Goal: Information Seeking & Learning: Learn about a topic

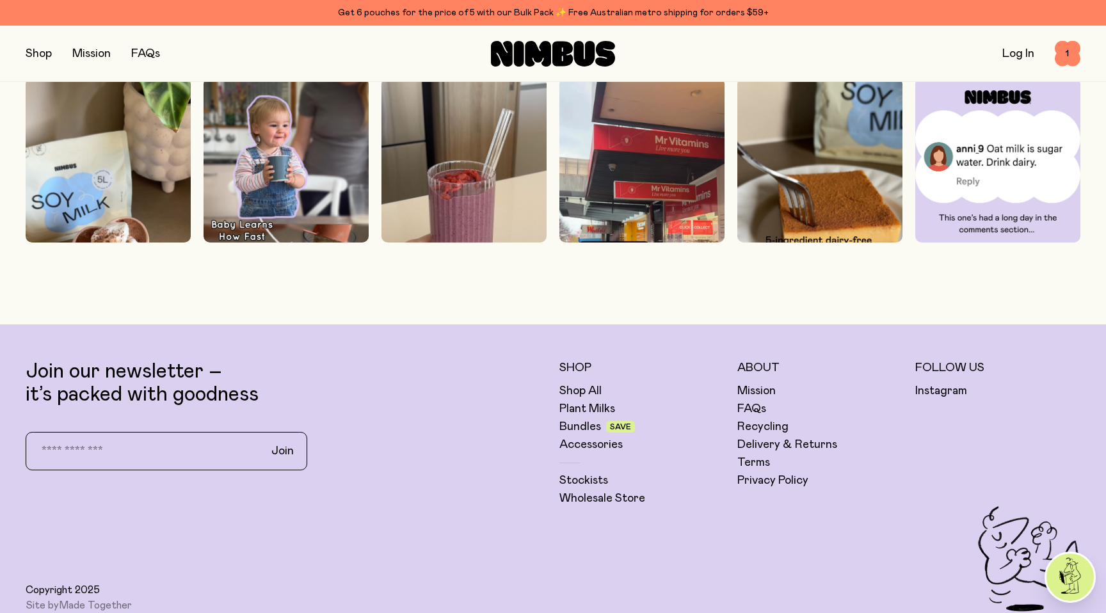
scroll to position [4105, 0]
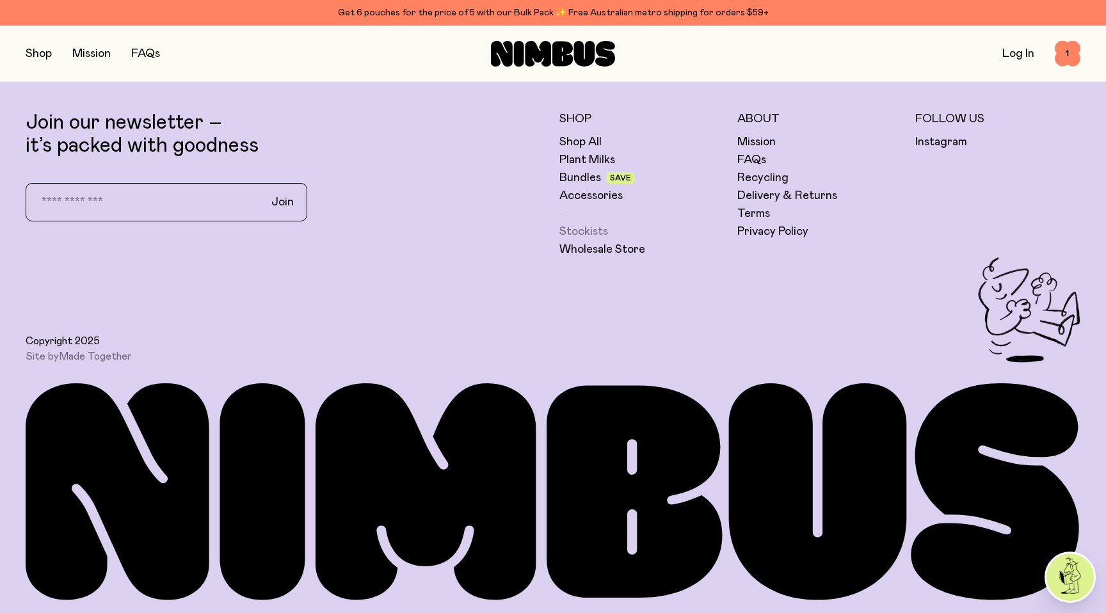
click at [592, 231] on link "Stockists" at bounding box center [584, 231] width 49 height 15
click at [1076, 573] on img at bounding box center [1070, 577] width 47 height 47
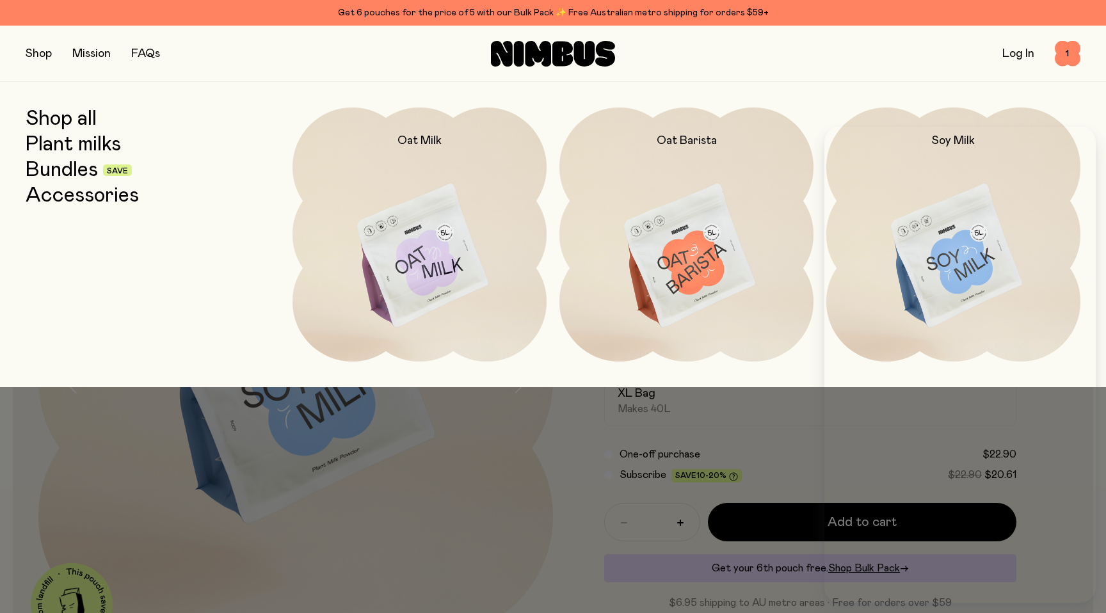
click at [72, 169] on link "Bundles" at bounding box center [62, 170] width 72 height 23
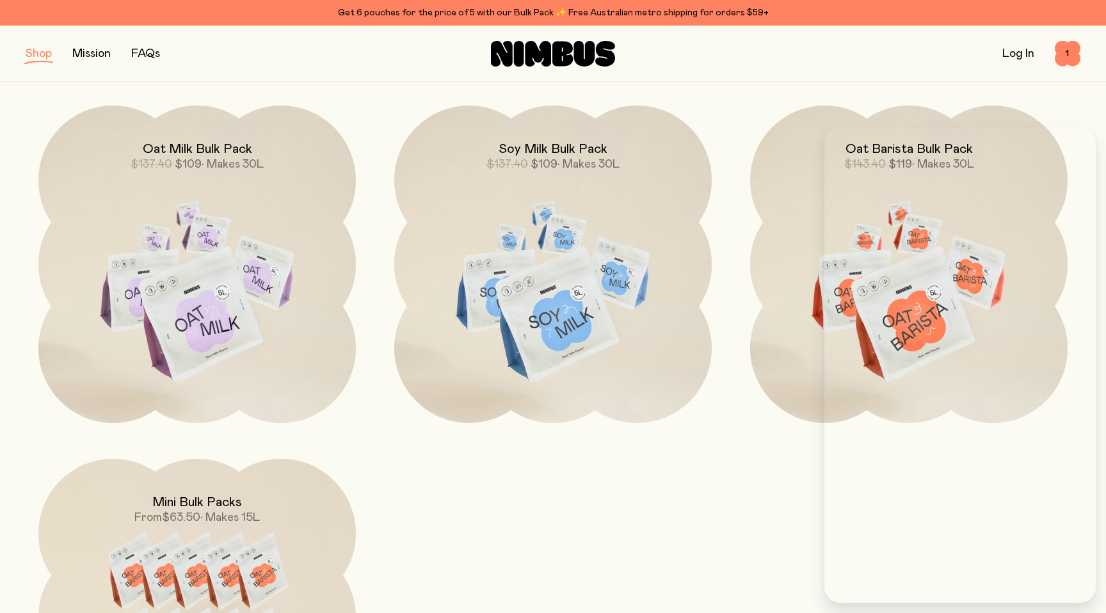
scroll to position [520, 0]
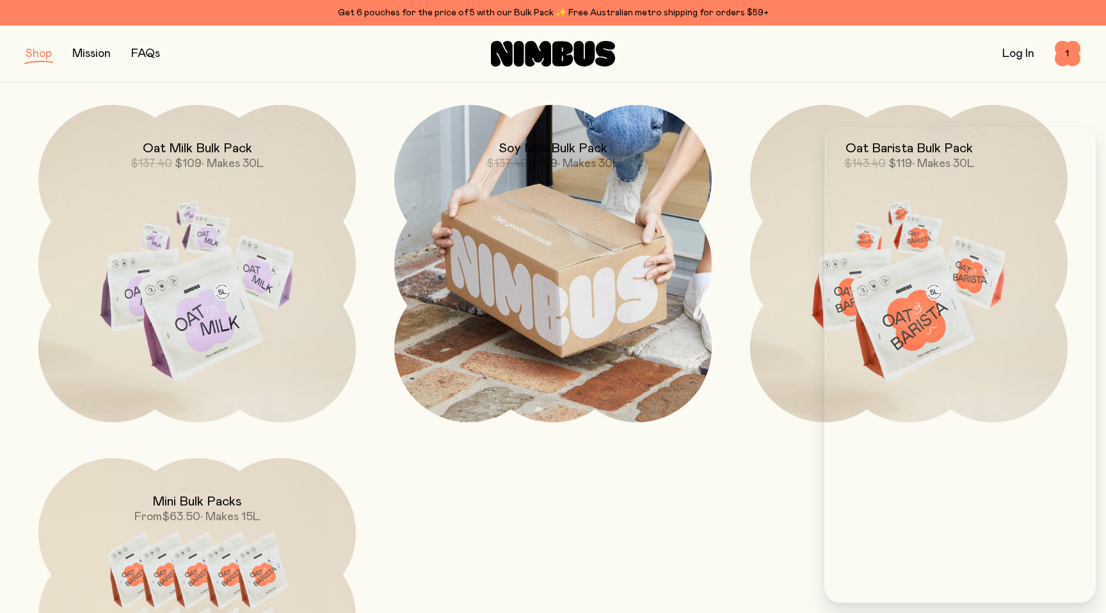
click at [537, 198] on img at bounding box center [553, 264] width 318 height 318
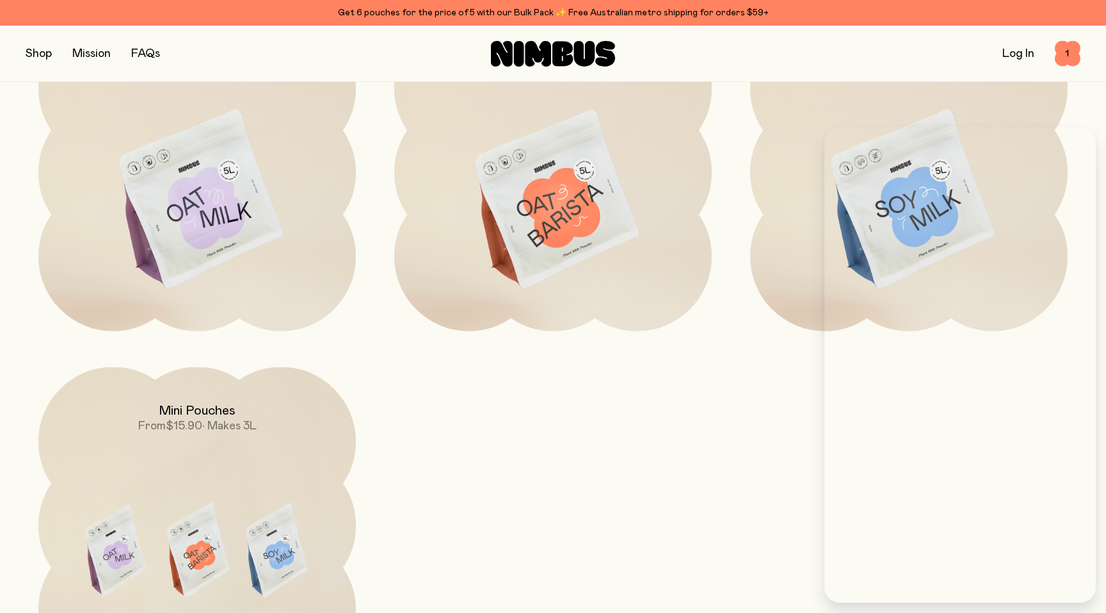
scroll to position [1465, 0]
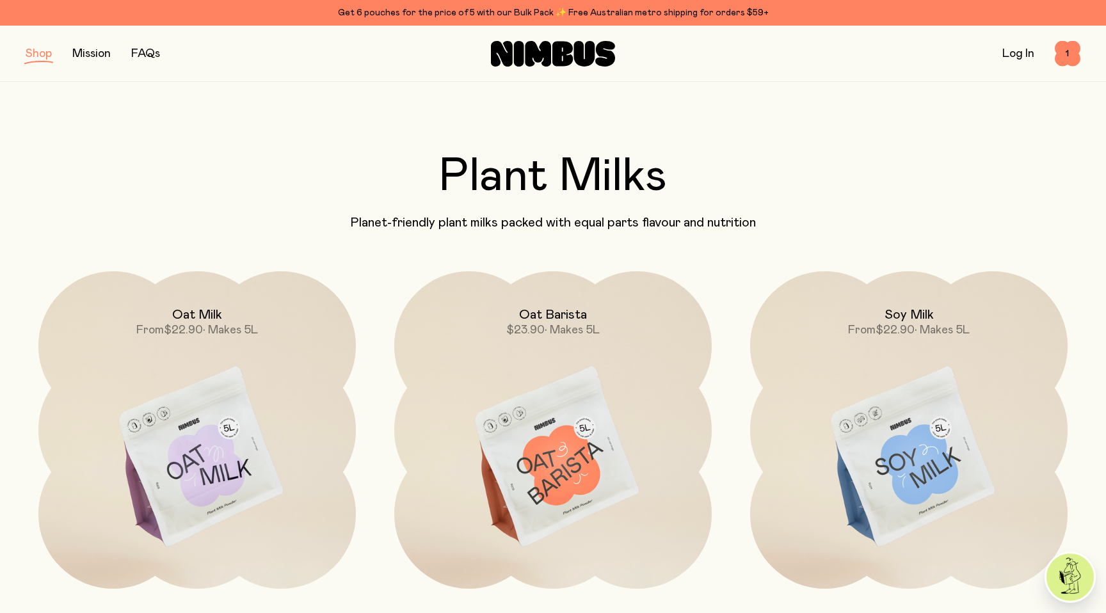
click at [1059, 570] on img at bounding box center [1070, 577] width 47 height 47
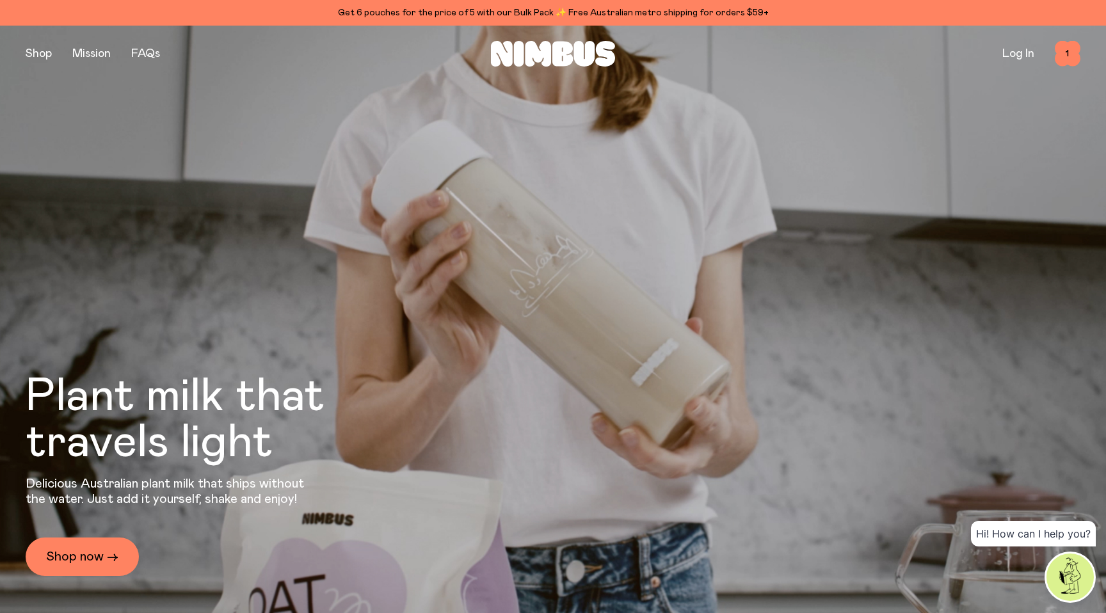
click at [1069, 573] on img at bounding box center [1070, 577] width 47 height 47
click at [1065, 585] on img at bounding box center [1070, 577] width 47 height 47
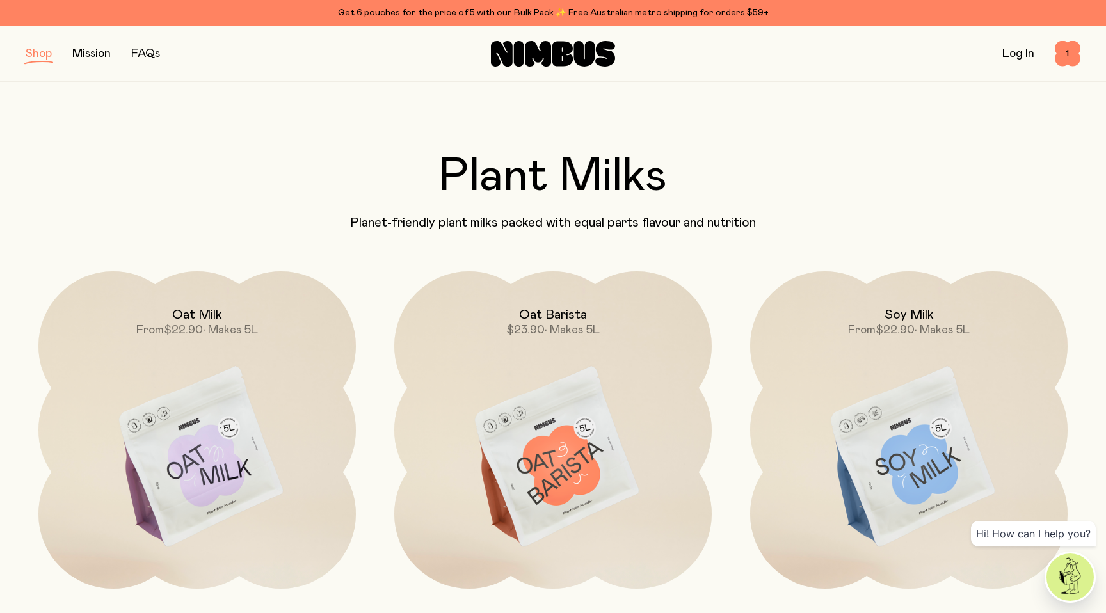
click at [1060, 586] on img at bounding box center [1070, 577] width 47 height 47
click at [1072, 587] on img at bounding box center [1070, 577] width 47 height 47
click at [749, 176] on h2 "Plant Milks" at bounding box center [553, 177] width 1055 height 46
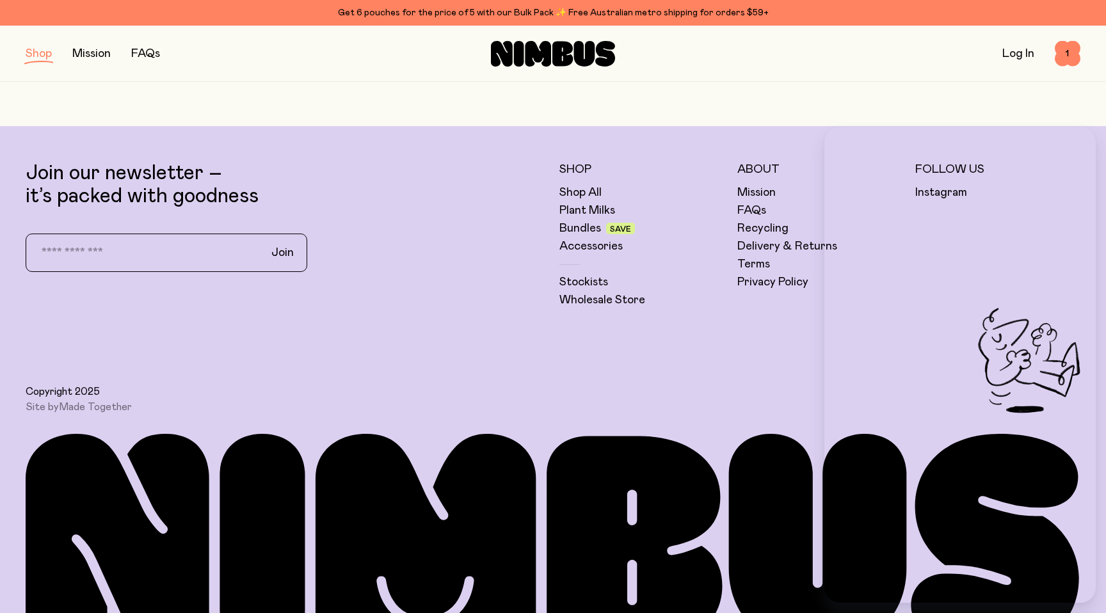
scroll to position [2670, 0]
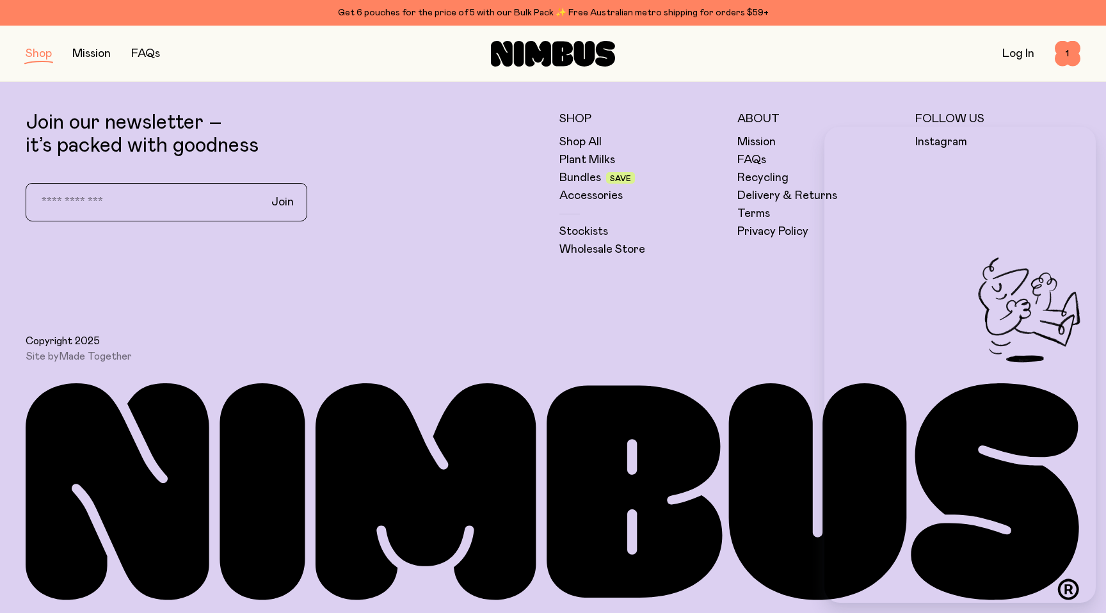
click at [764, 278] on div "Copyright 2025 Site by Made Together" at bounding box center [553, 310] width 1055 height 106
click at [754, 179] on link "Recycling" at bounding box center [763, 177] width 51 height 15
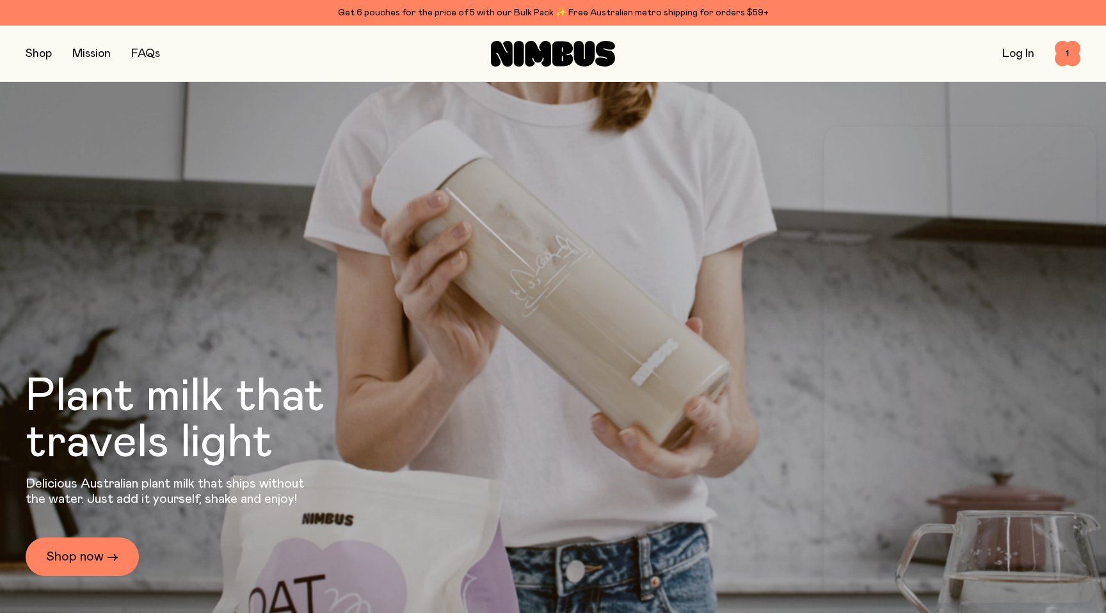
scroll to position [4105, 0]
